Goal: Check status

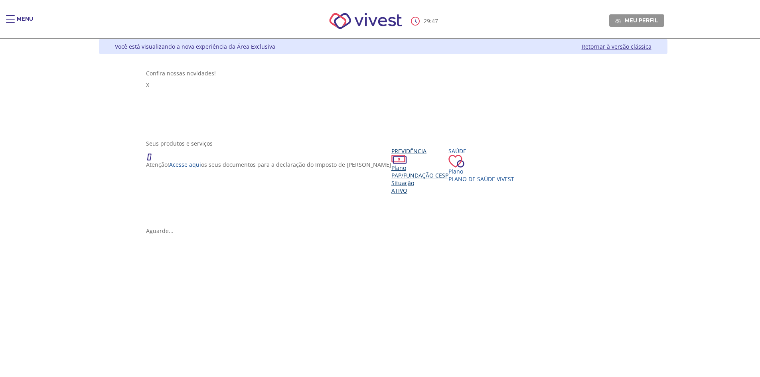
click at [226, 174] on div "Seus produtos e serviços Atenção! Acesse aqui os seus documentos para a declara…" at bounding box center [383, 183] width 474 height 87
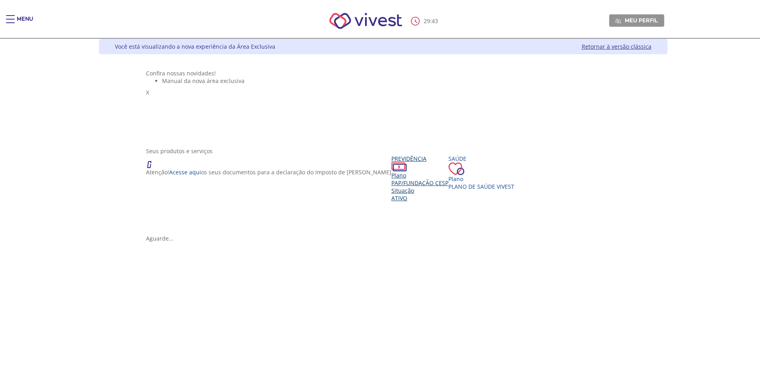
click at [391, 187] on span "PAP/Fundação CESP" at bounding box center [419, 183] width 57 height 8
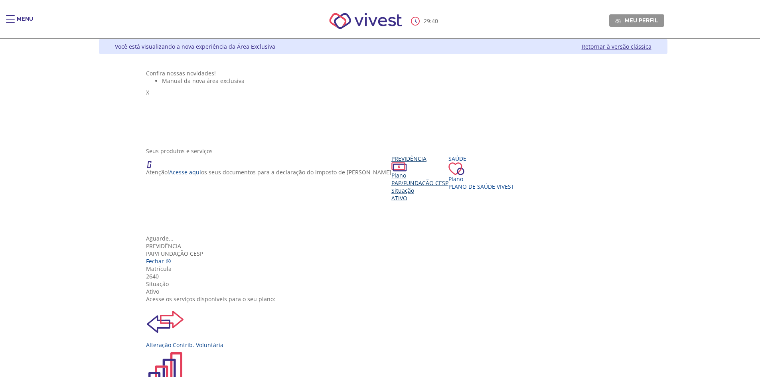
scroll to position [80, 0]
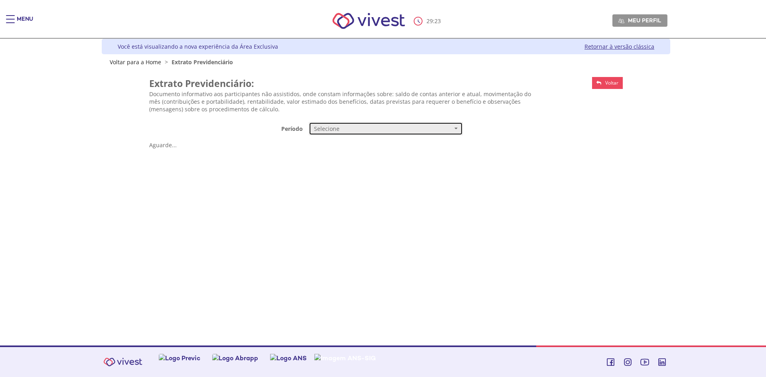
click at [325, 125] on span "Selecione" at bounding box center [383, 129] width 138 height 8
click at [355, 131] on span "Selecione" at bounding box center [383, 129] width 138 height 8
click at [638, 44] on link "Retornar à versão clássica" at bounding box center [620, 47] width 70 height 8
